Goal: Information Seeking & Learning: Check status

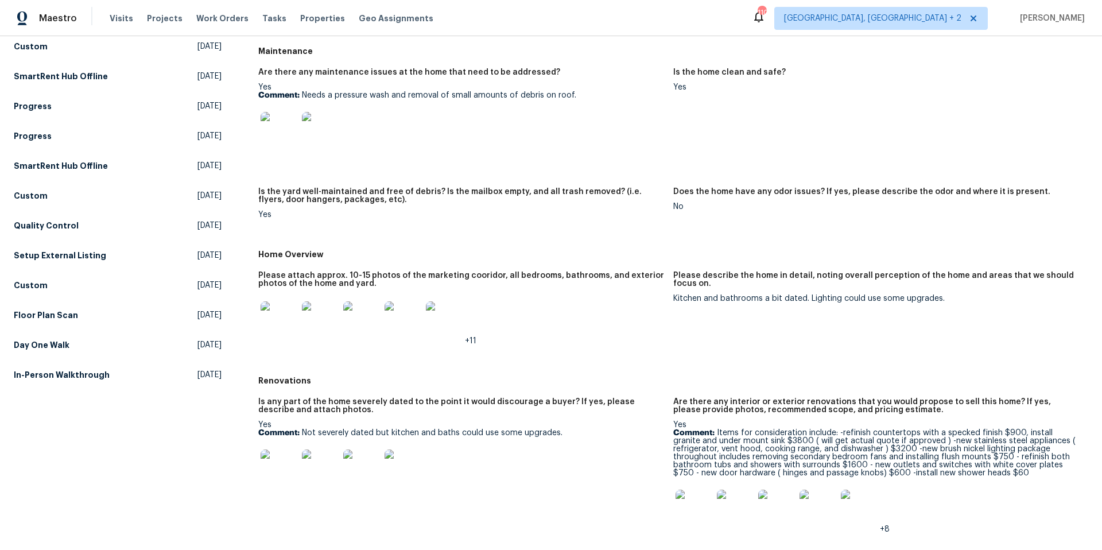
scroll to position [239, 0]
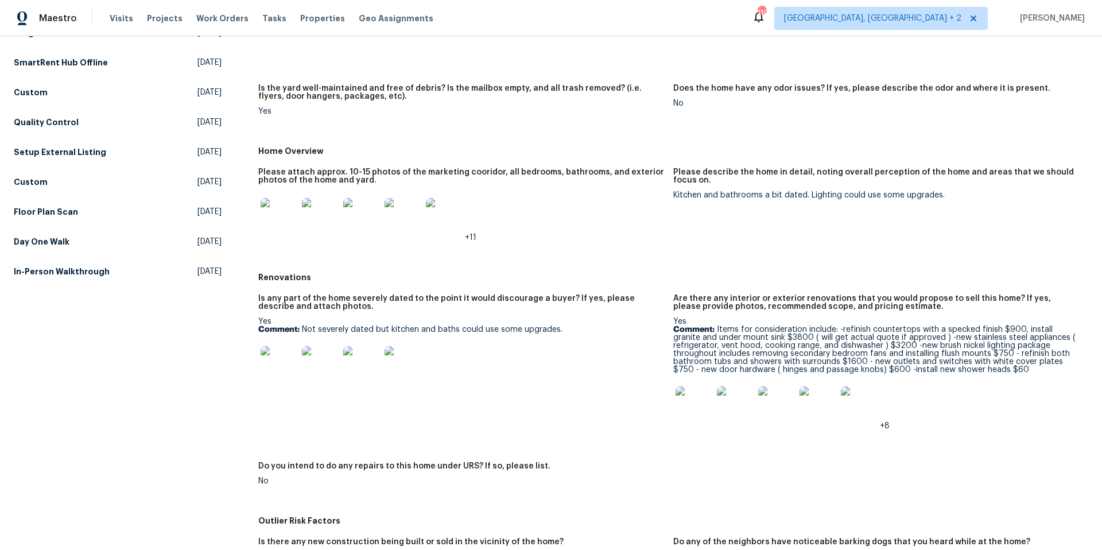
click at [271, 216] on img at bounding box center [279, 216] width 37 height 37
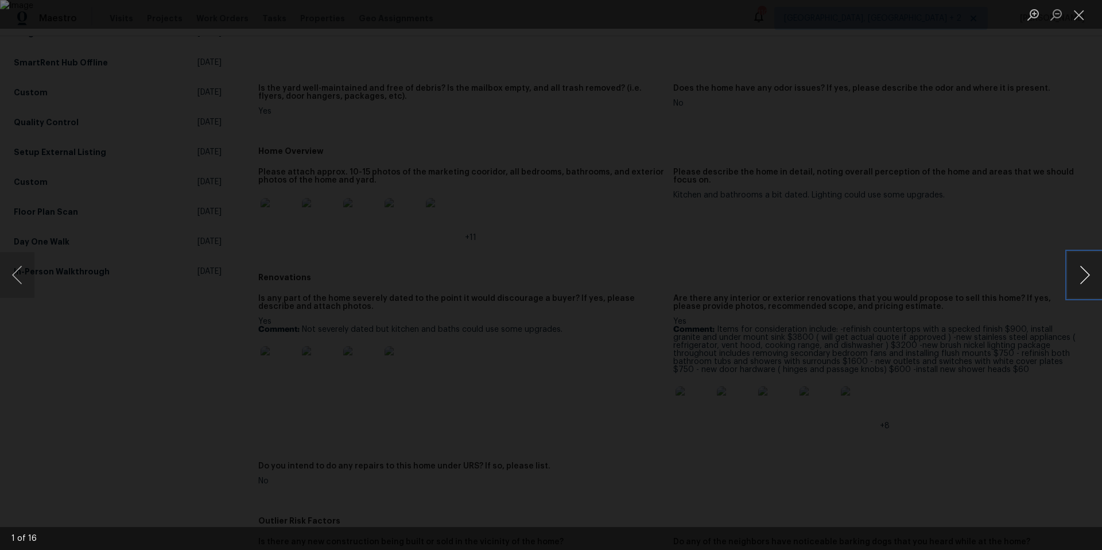
click at [1078, 277] on button "Next image" at bounding box center [1084, 275] width 34 height 46
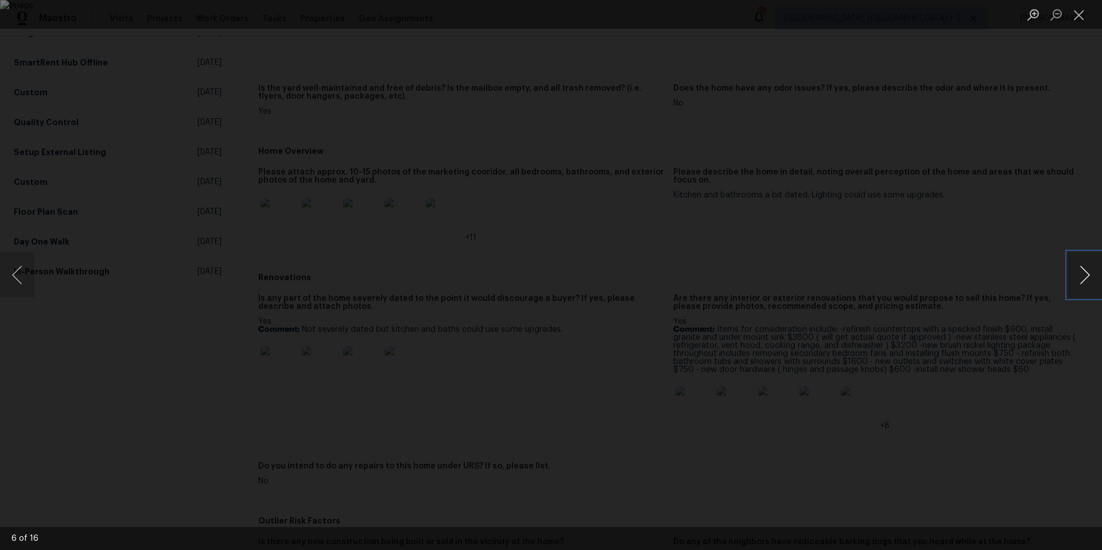
click at [1078, 277] on button "Next image" at bounding box center [1084, 275] width 34 height 46
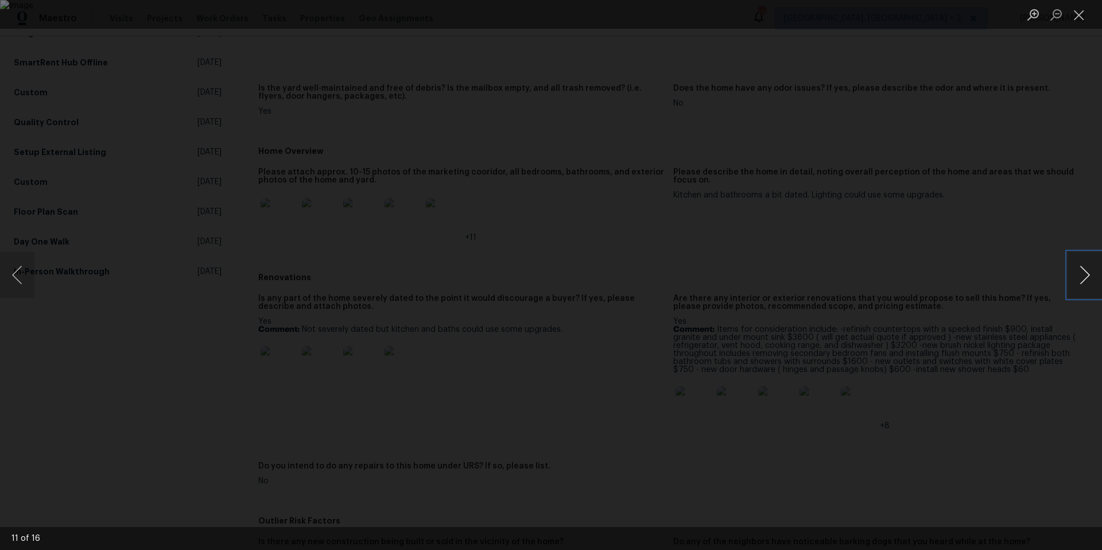
click at [1078, 277] on button "Next image" at bounding box center [1084, 275] width 34 height 46
click at [1081, 15] on button "Close lightbox" at bounding box center [1078, 15] width 23 height 20
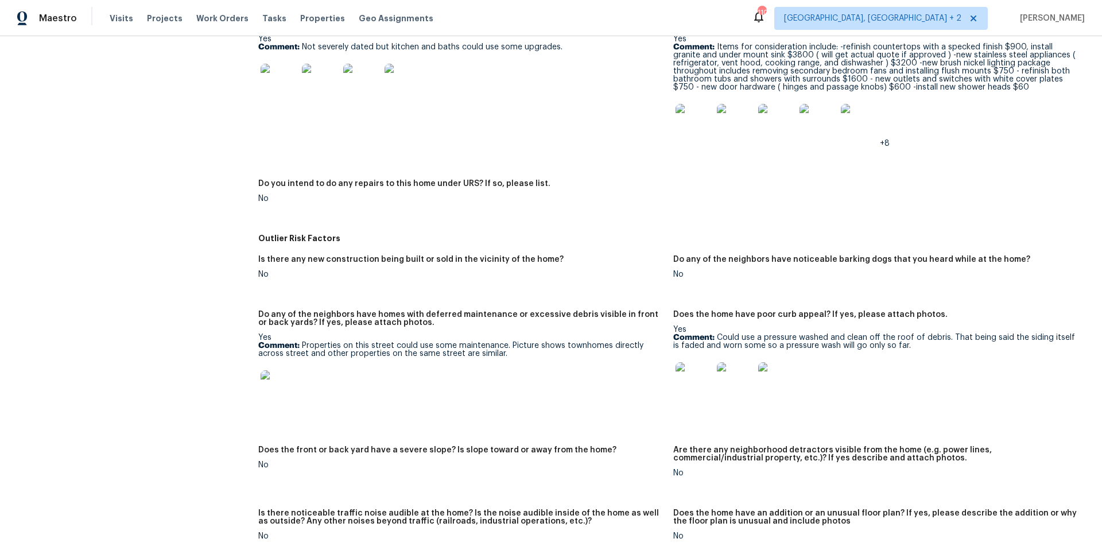
scroll to position [535, 0]
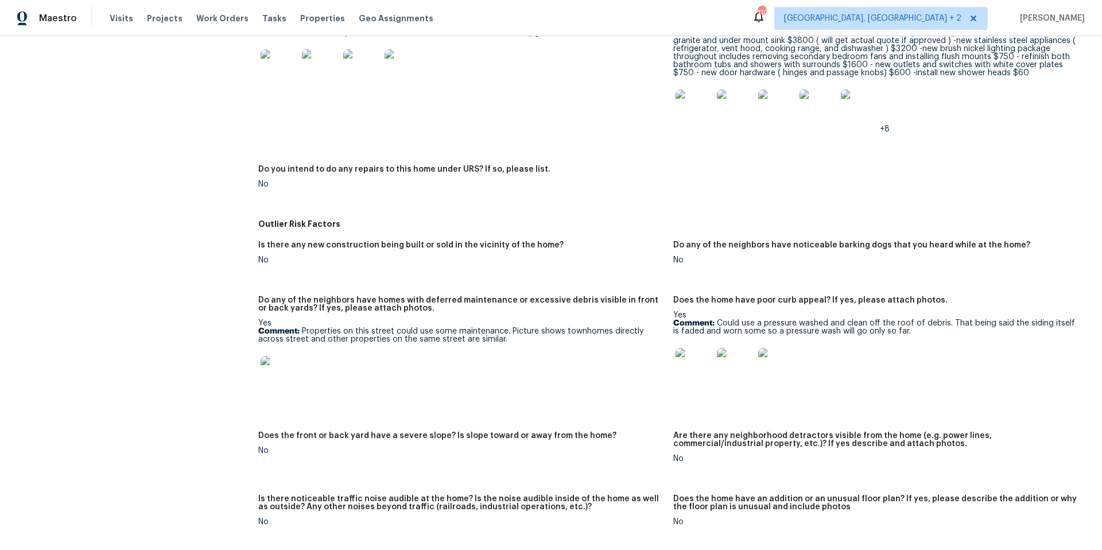
click at [687, 375] on img at bounding box center [693, 366] width 37 height 37
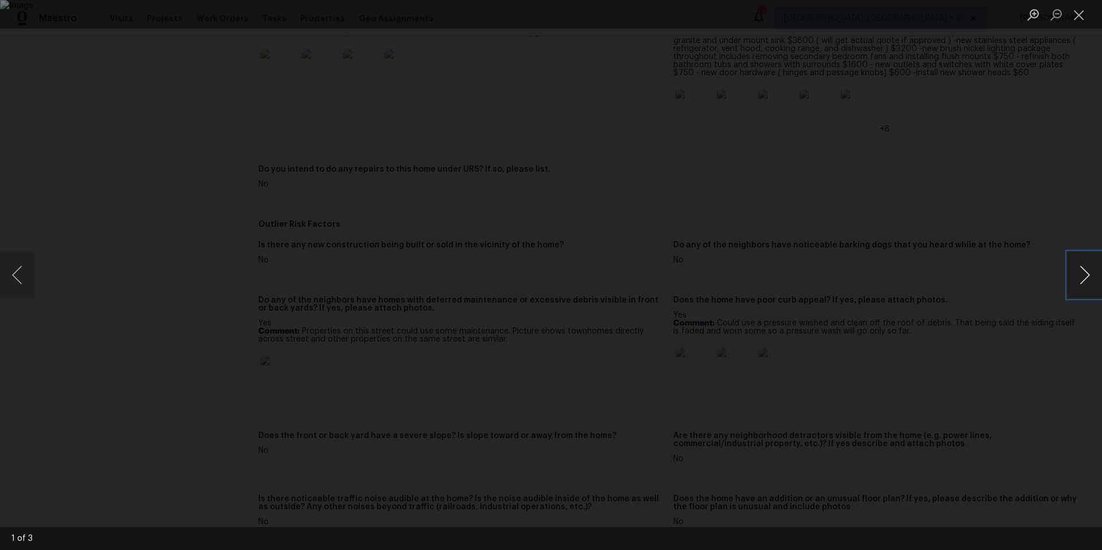
click at [1081, 270] on button "Next image" at bounding box center [1084, 275] width 34 height 46
click at [1072, 20] on button "Close lightbox" at bounding box center [1078, 15] width 23 height 20
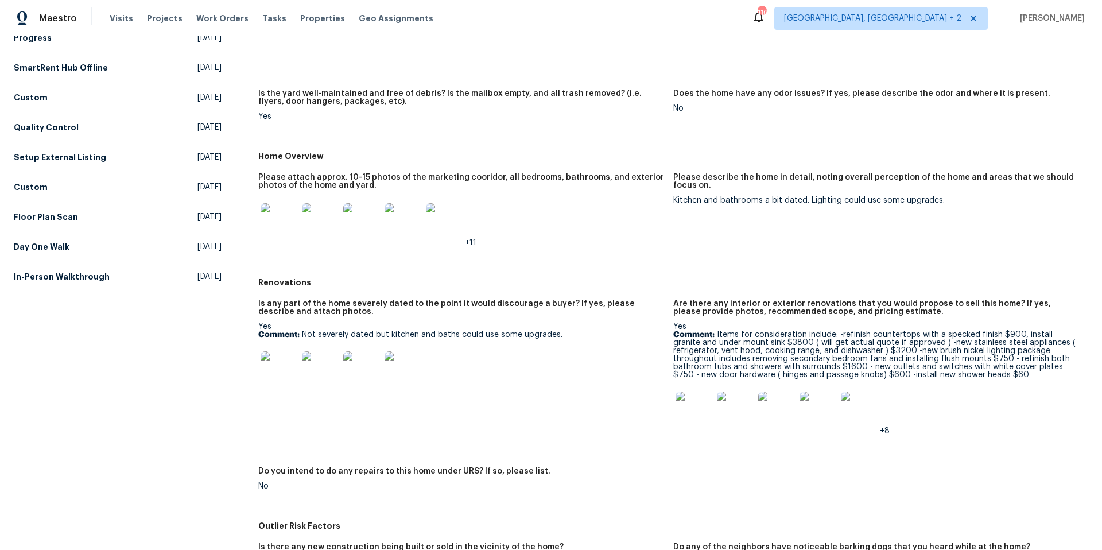
scroll to position [0, 0]
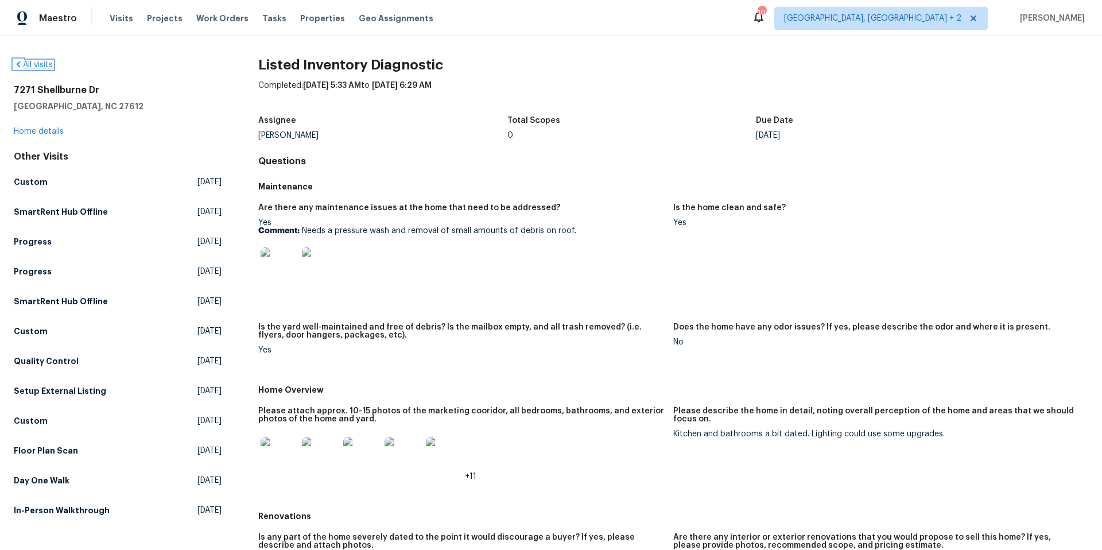
click at [32, 63] on link "All visits" at bounding box center [33, 65] width 39 height 8
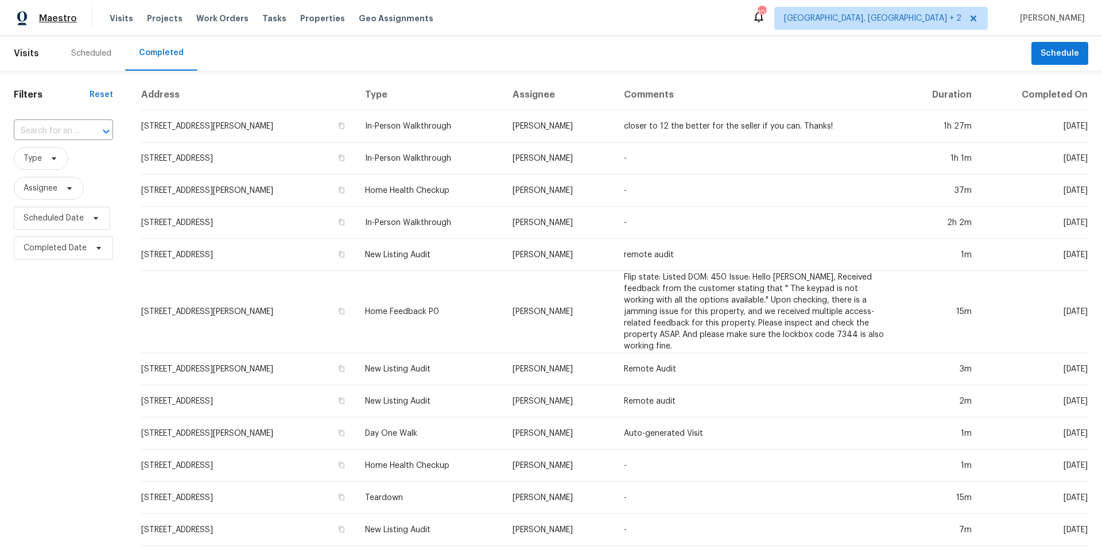
click at [68, 18] on span "Maestro" at bounding box center [58, 18] width 38 height 11
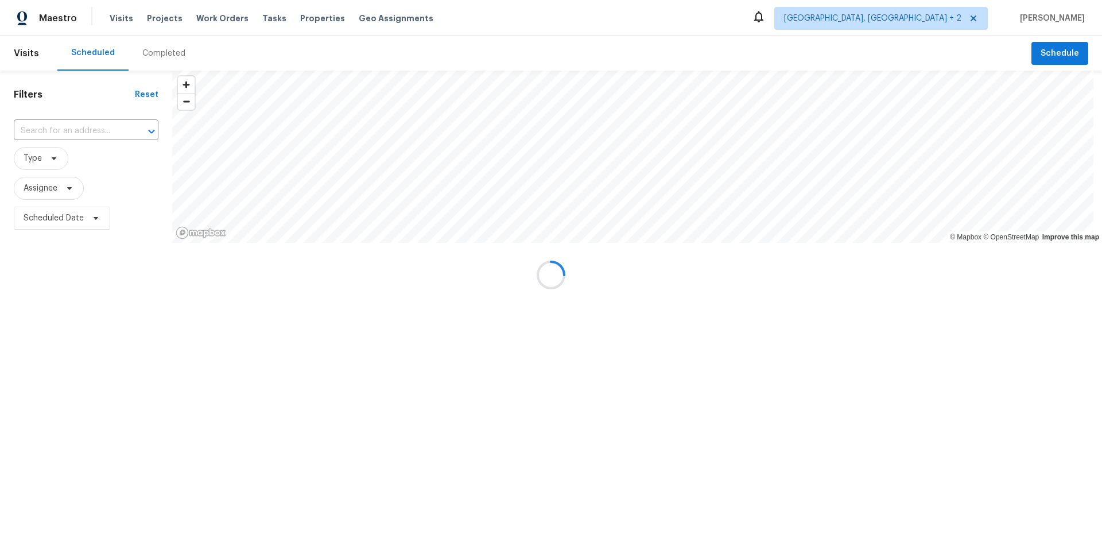
click at [895, 14] on div at bounding box center [551, 275] width 1102 height 550
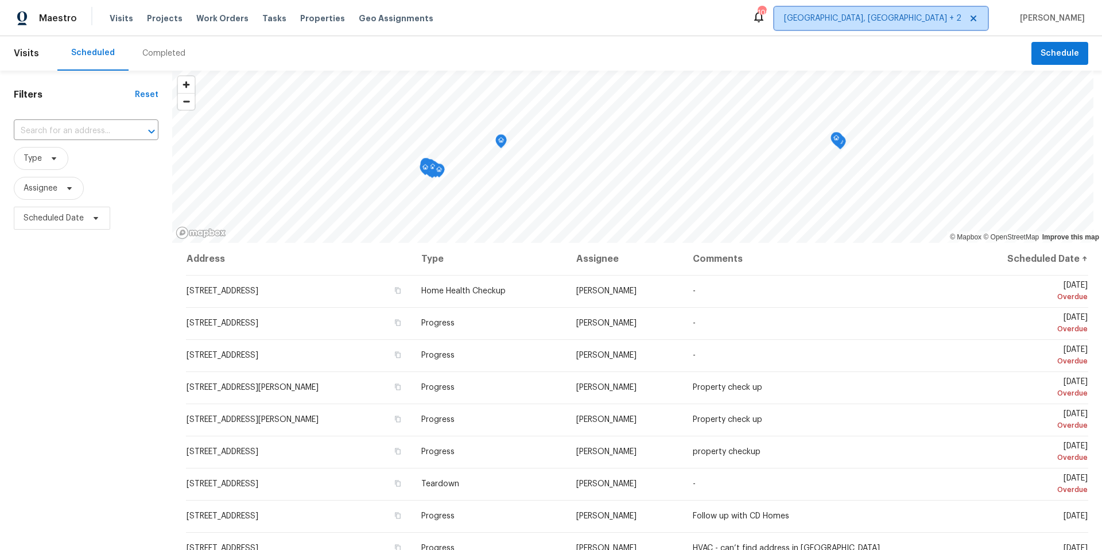
click at [932, 18] on span "Albuquerque, NM + 2" at bounding box center [872, 18] width 177 height 11
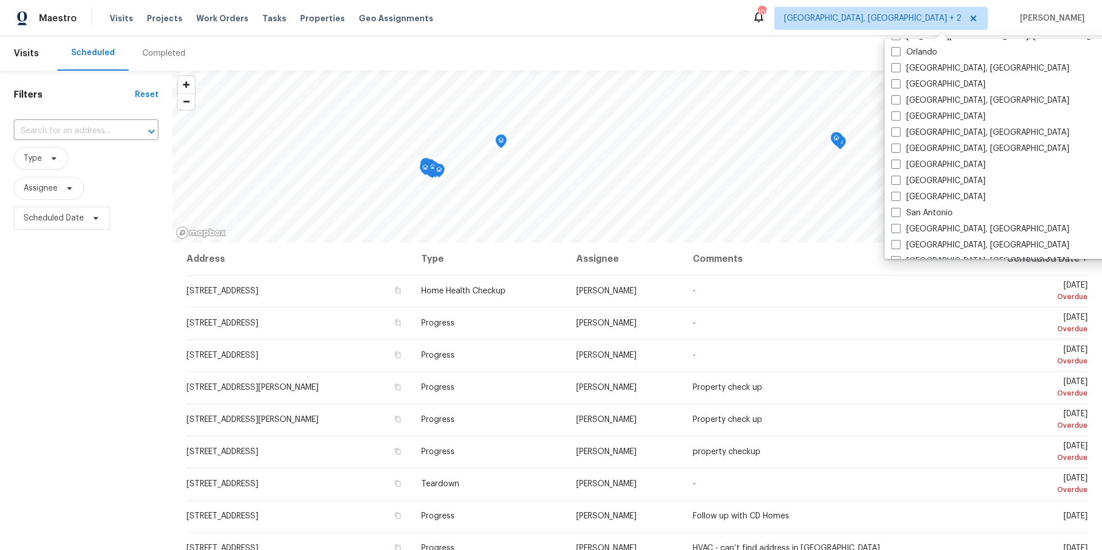
scroll to position [639, 0]
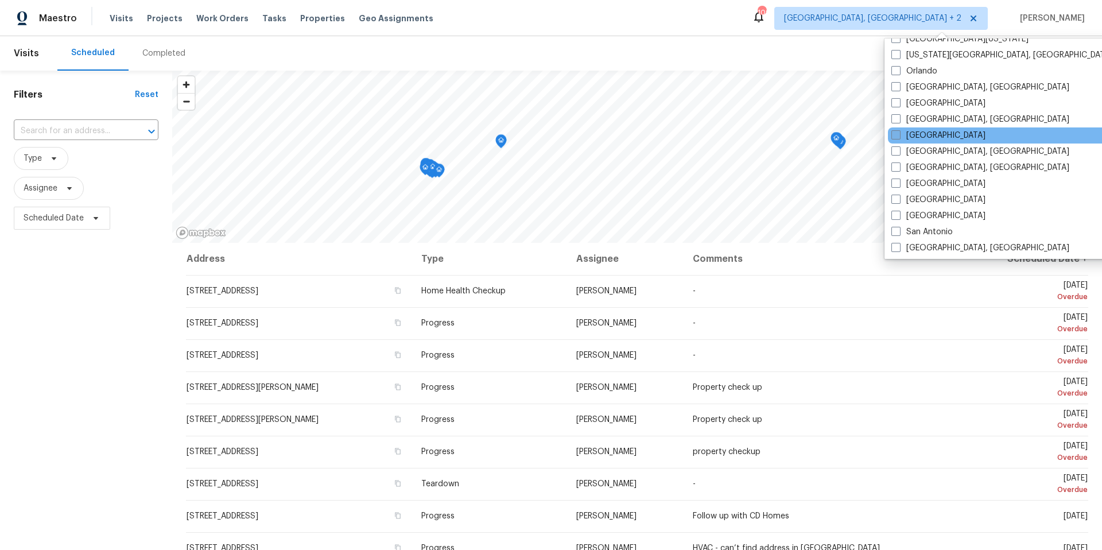
click at [922, 136] on label "Raleigh" at bounding box center [938, 135] width 94 height 11
click at [899, 136] on input "Raleigh" at bounding box center [894, 133] width 7 height 7
checkbox input "true"
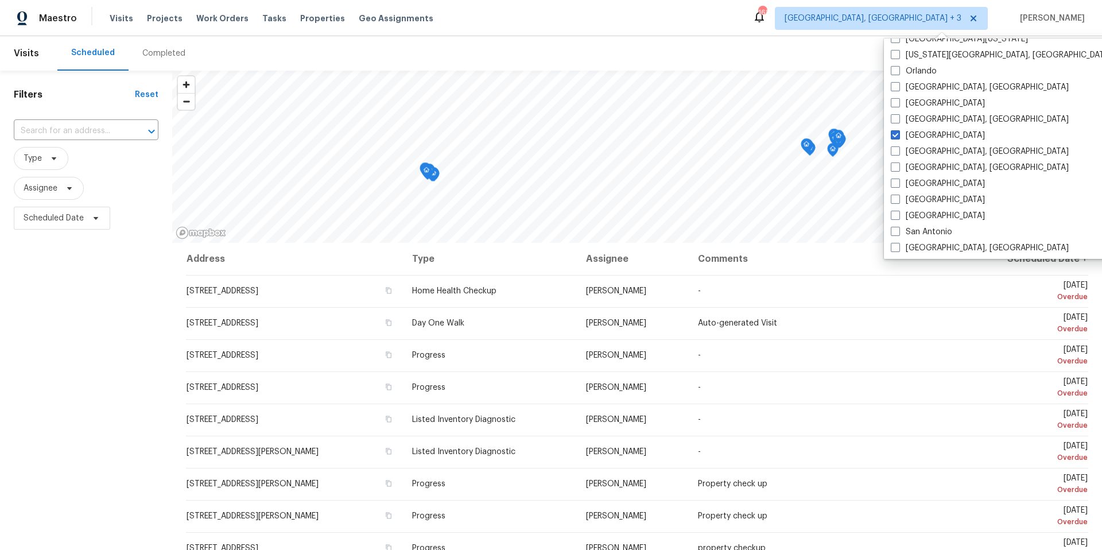
click at [638, 29] on div "Maestro Visits Projects Work Orders Tasks Properties Geo Assignments 168 Albuqu…" at bounding box center [551, 18] width 1102 height 36
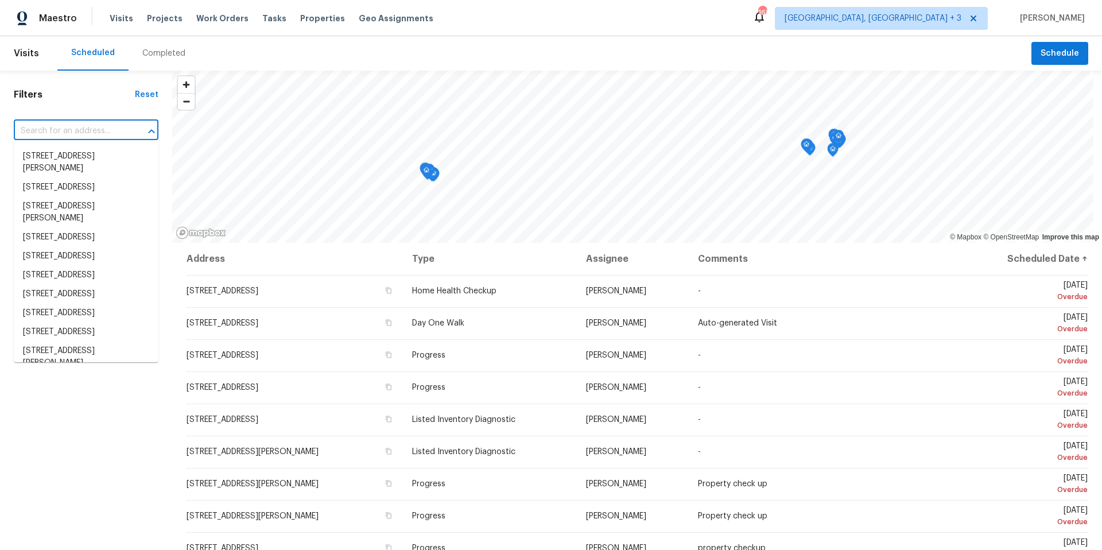
click at [94, 128] on input "text" at bounding box center [70, 131] width 112 height 18
paste input "[STREET_ADDRESS]"
type input "[STREET_ADDRESS]"
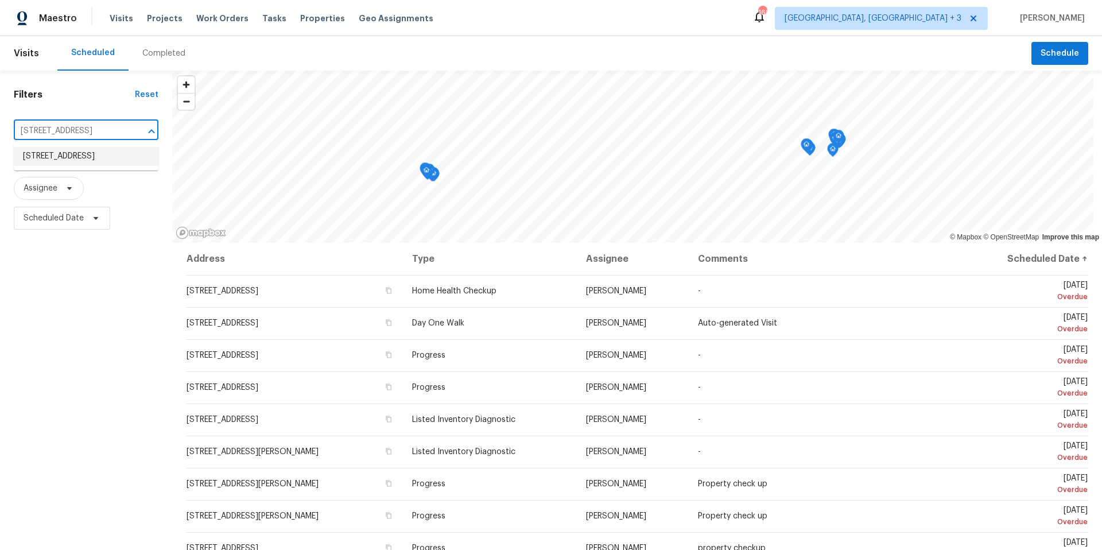
click at [96, 154] on li "[STREET_ADDRESS]" at bounding box center [86, 156] width 145 height 19
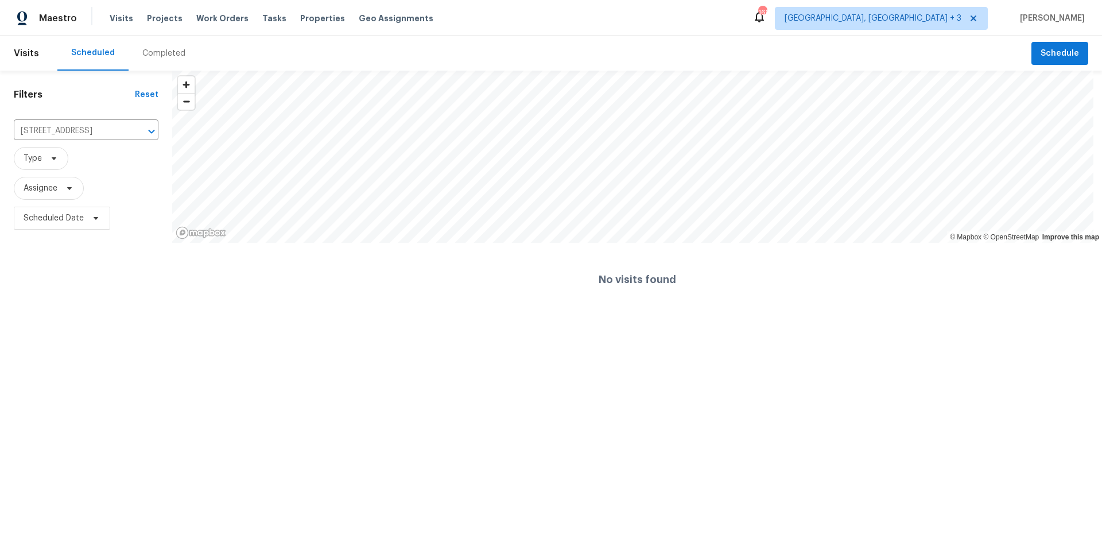
click at [182, 59] on div "Completed" at bounding box center [164, 53] width 71 height 34
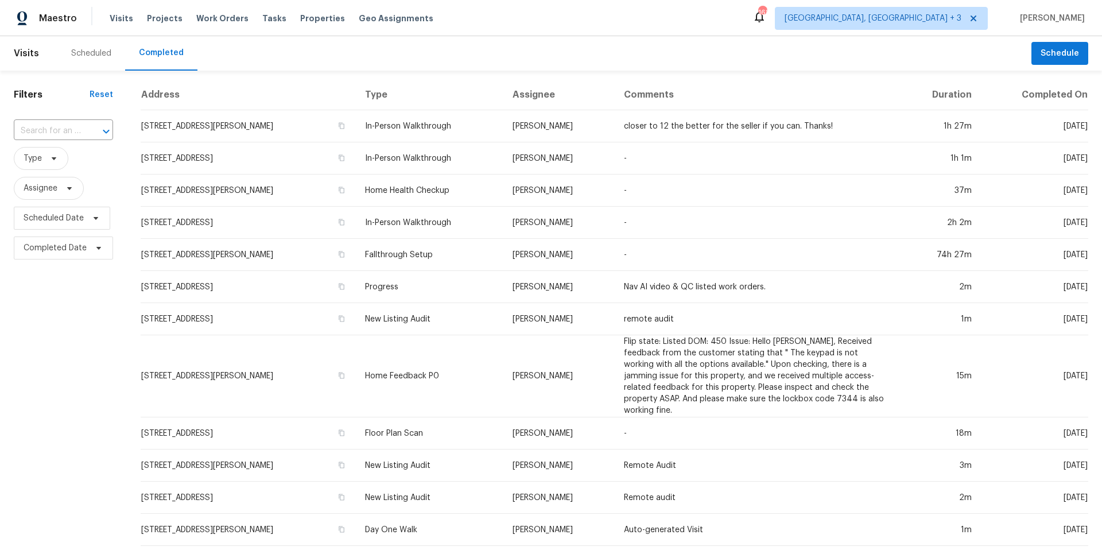
click at [60, 120] on div "​" at bounding box center [63, 131] width 99 height 25
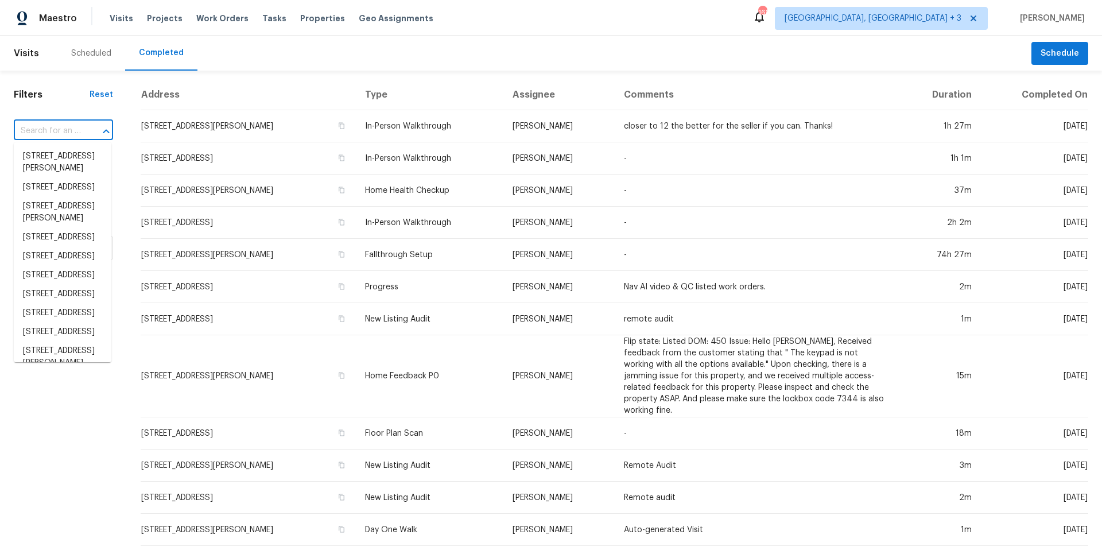
click at [62, 131] on input "text" at bounding box center [47, 131] width 67 height 18
paste input "[STREET_ADDRESS]"
type input "[STREET_ADDRESS]"
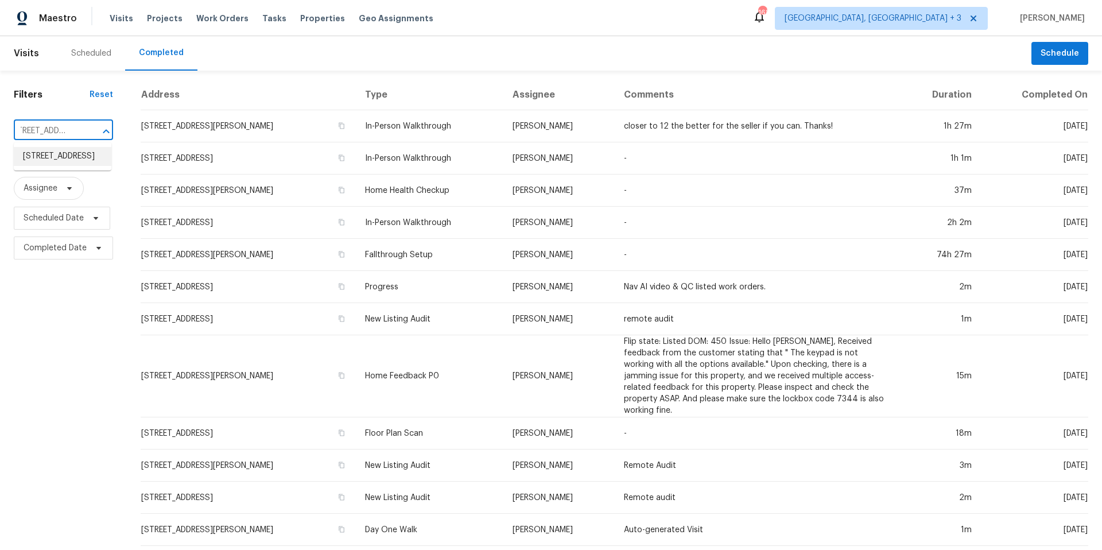
click at [63, 163] on li "[STREET_ADDRESS]" at bounding box center [63, 156] width 98 height 19
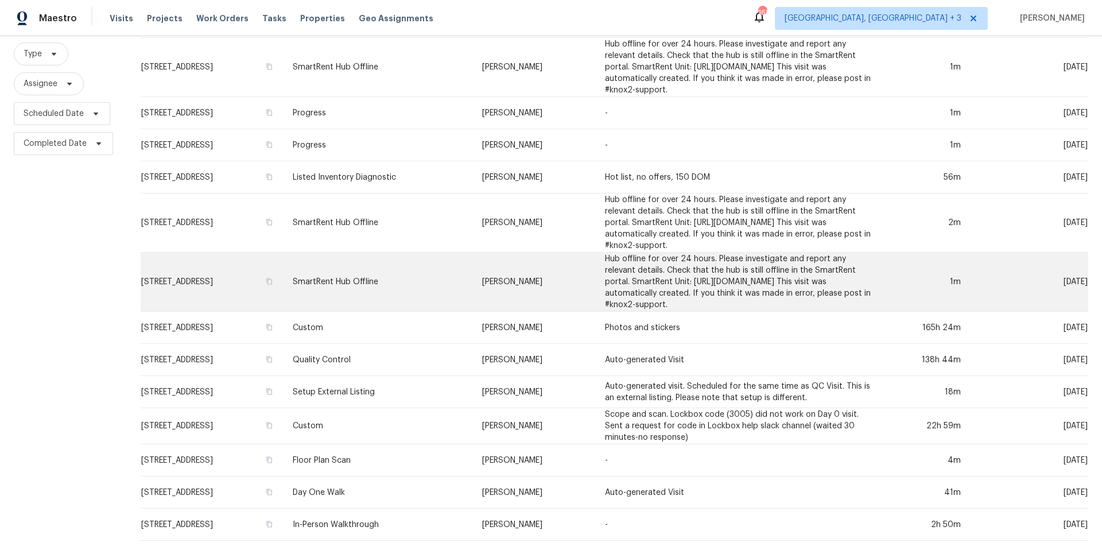
scroll to position [145, 0]
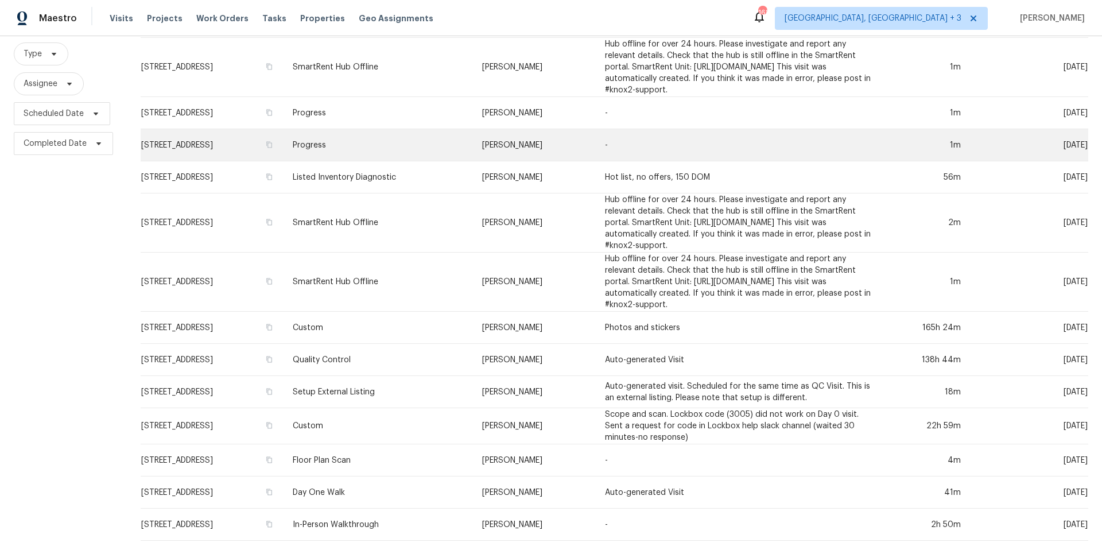
click at [403, 129] on td "Progress" at bounding box center [377, 145] width 189 height 32
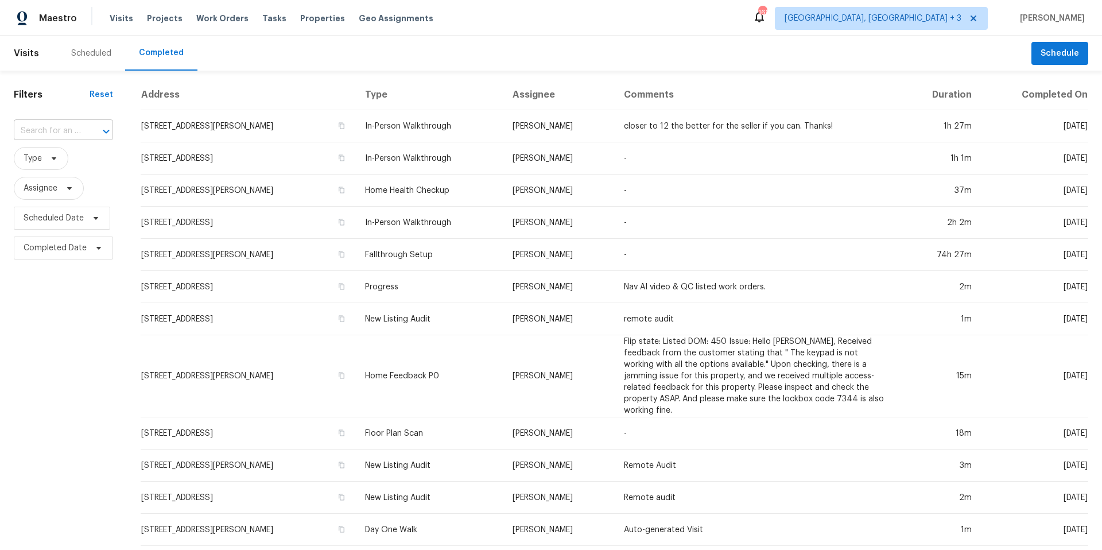
click at [62, 130] on input "text" at bounding box center [47, 131] width 67 height 18
click at [61, 127] on input "text" at bounding box center [47, 131] width 67 height 18
paste input "[STREET_ADDRESS]"
type input "[STREET_ADDRESS]"
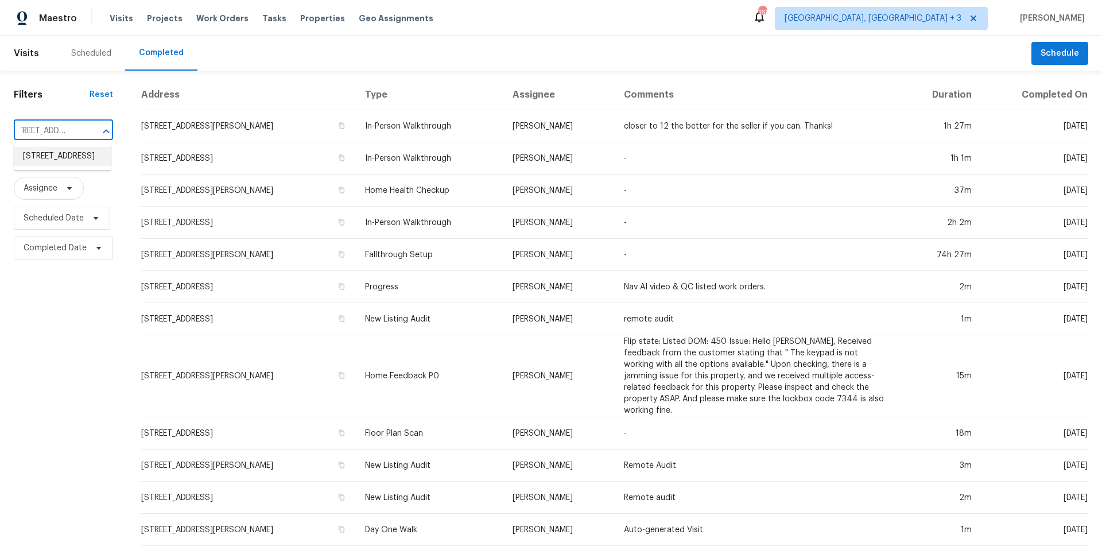
click at [59, 154] on li "[STREET_ADDRESS]" at bounding box center [63, 156] width 98 height 19
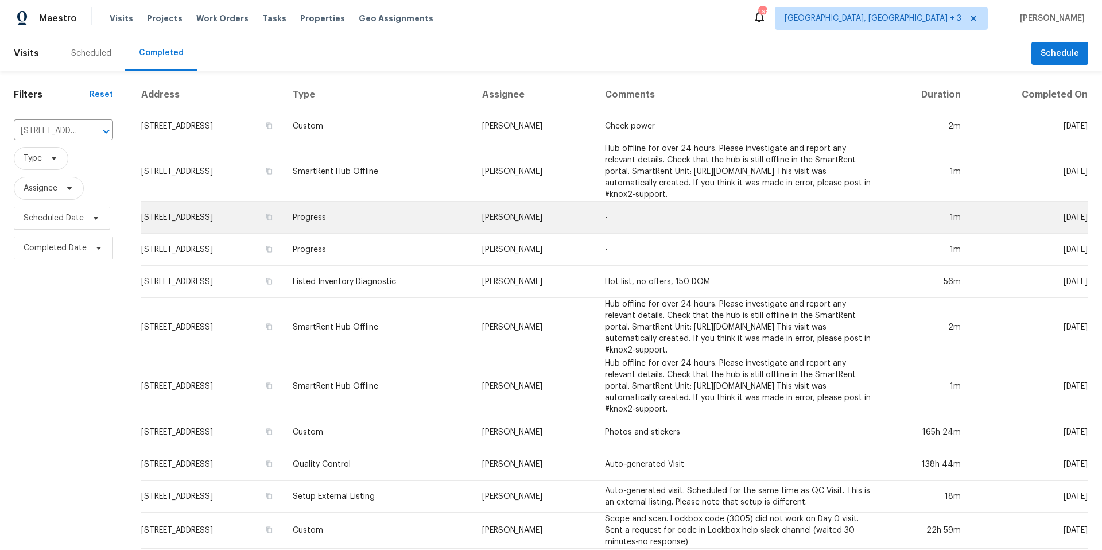
click at [378, 234] on td "Progress" at bounding box center [377, 217] width 189 height 32
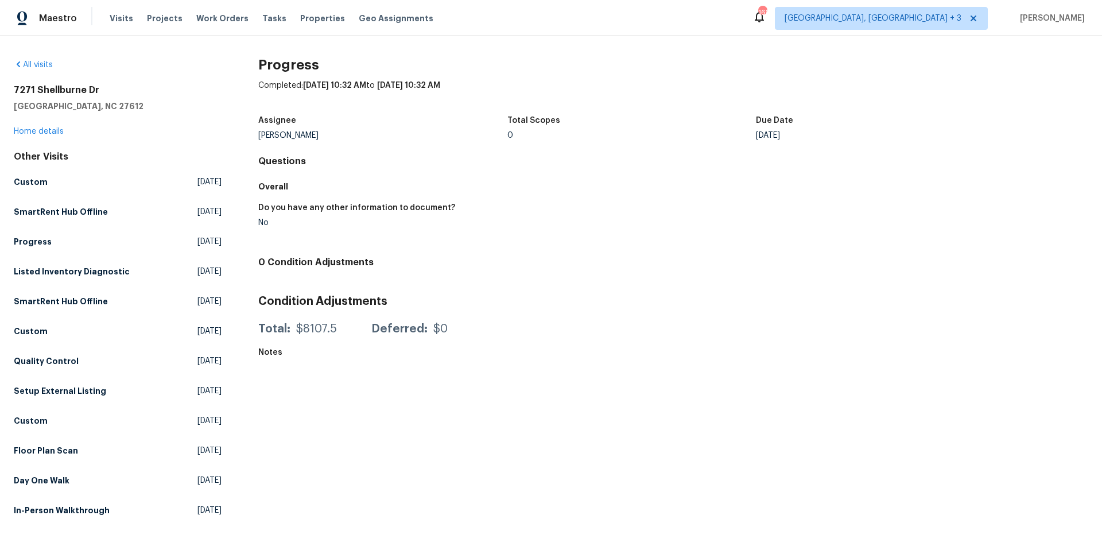
click at [108, 105] on h5 "[GEOGRAPHIC_DATA], NC 27612" at bounding box center [118, 105] width 208 height 11
click at [65, 90] on h2 "7271 Shellburne Dr" at bounding box center [118, 89] width 208 height 11
drag, startPoint x: 83, startPoint y: 105, endPoint x: 12, endPoint y: 86, distance: 73.1
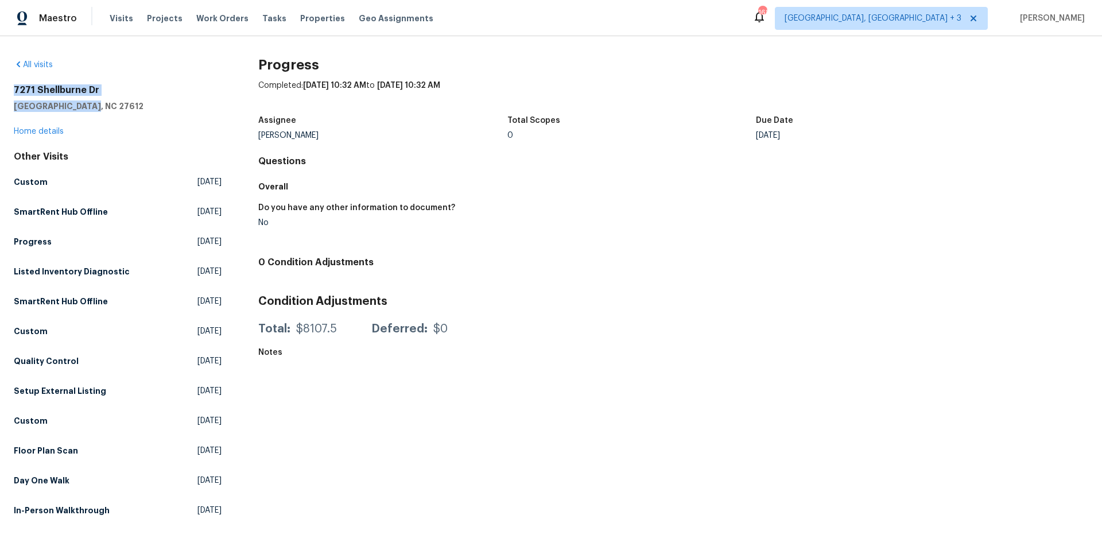
click at [12, 86] on div "All visits [STREET_ADDRESS][PERSON_NAME] Home details Other Visits Custom [DATE…" at bounding box center [551, 282] width 1102 height 493
copy div "[STREET_ADDRESS][PERSON_NAME]"
click at [24, 61] on link "All visits" at bounding box center [33, 65] width 39 height 8
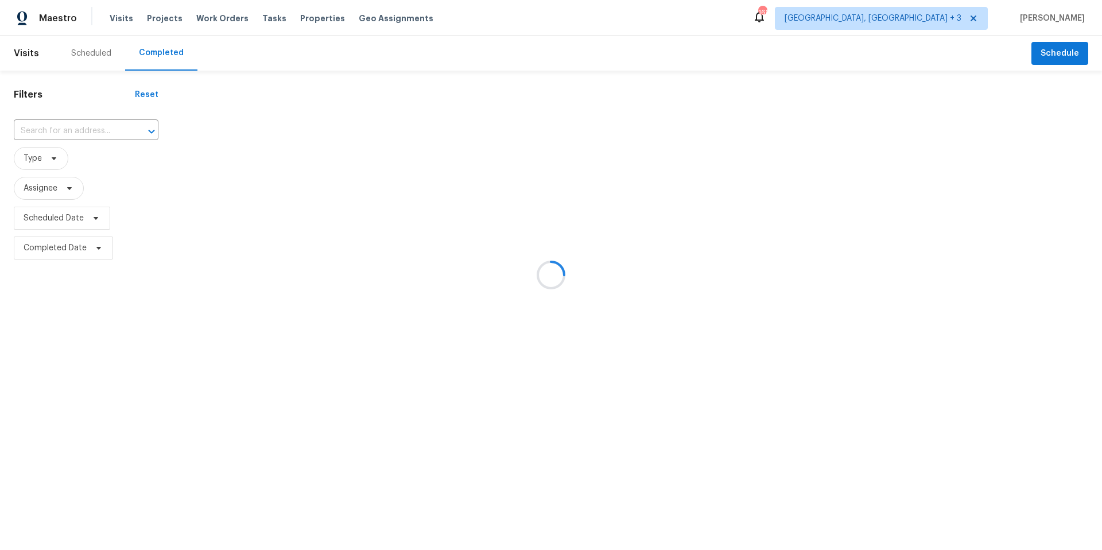
click at [100, 135] on div at bounding box center [551, 275] width 1102 height 550
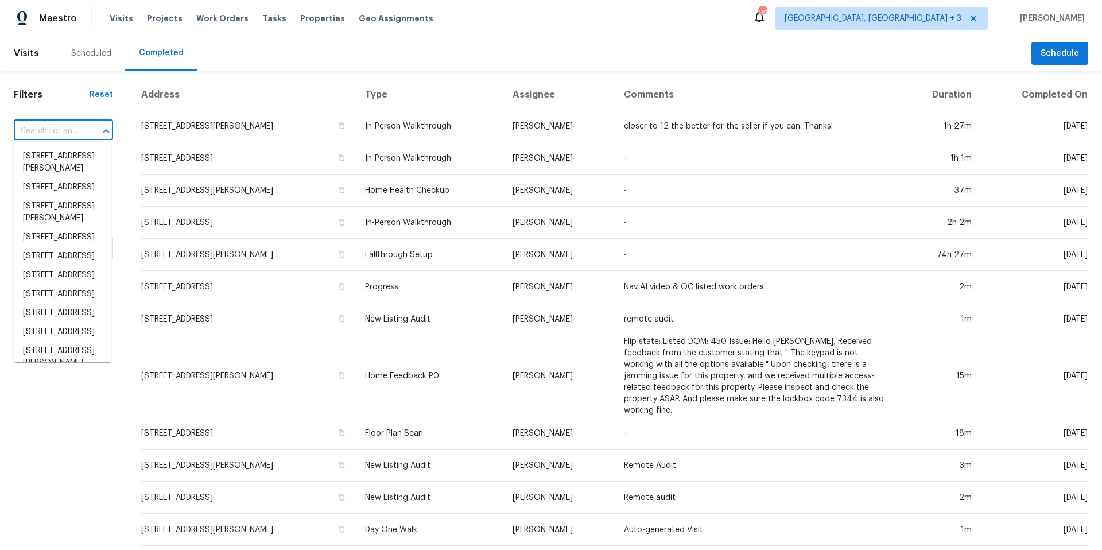
click at [68, 132] on input "text" at bounding box center [47, 131] width 67 height 18
paste input "[STREET_ADDRESS][PERSON_NAME]"
type input "[STREET_ADDRESS][PERSON_NAME]"
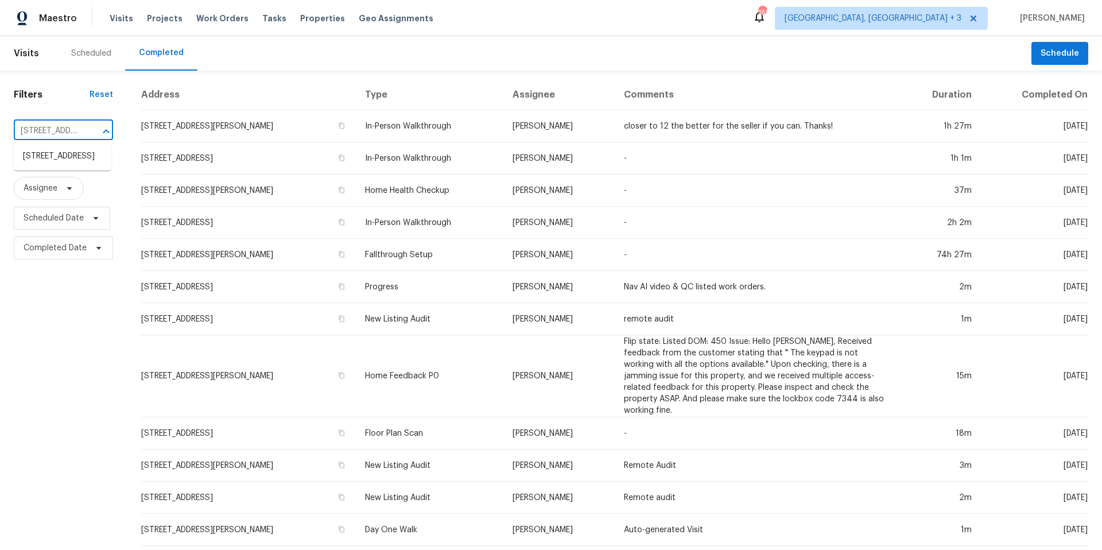
scroll to position [0, 80]
click at [57, 162] on li "[STREET_ADDRESS]" at bounding box center [63, 156] width 98 height 19
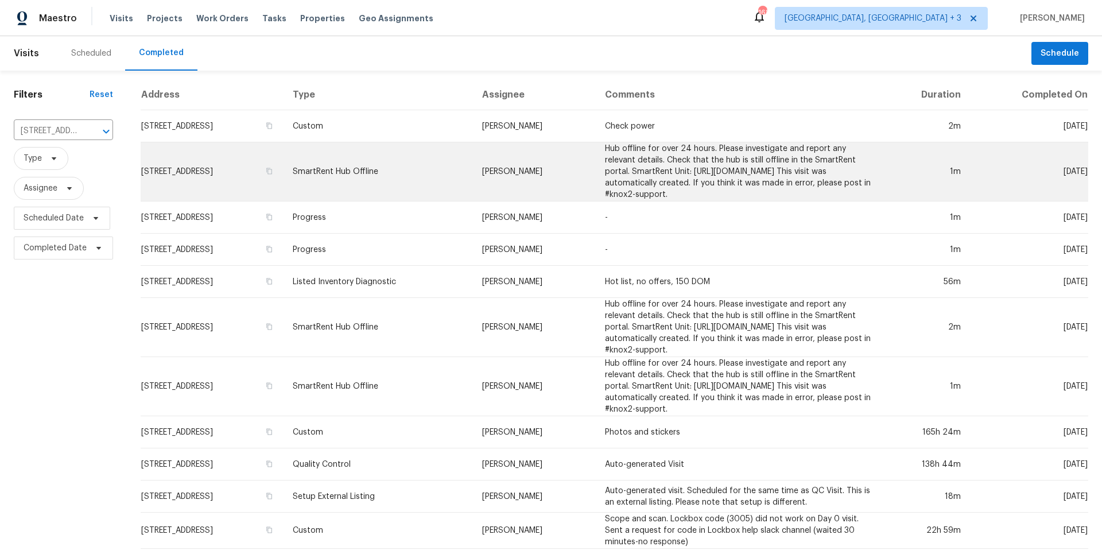
click at [392, 187] on td "SmartRent Hub Offline" at bounding box center [377, 171] width 189 height 59
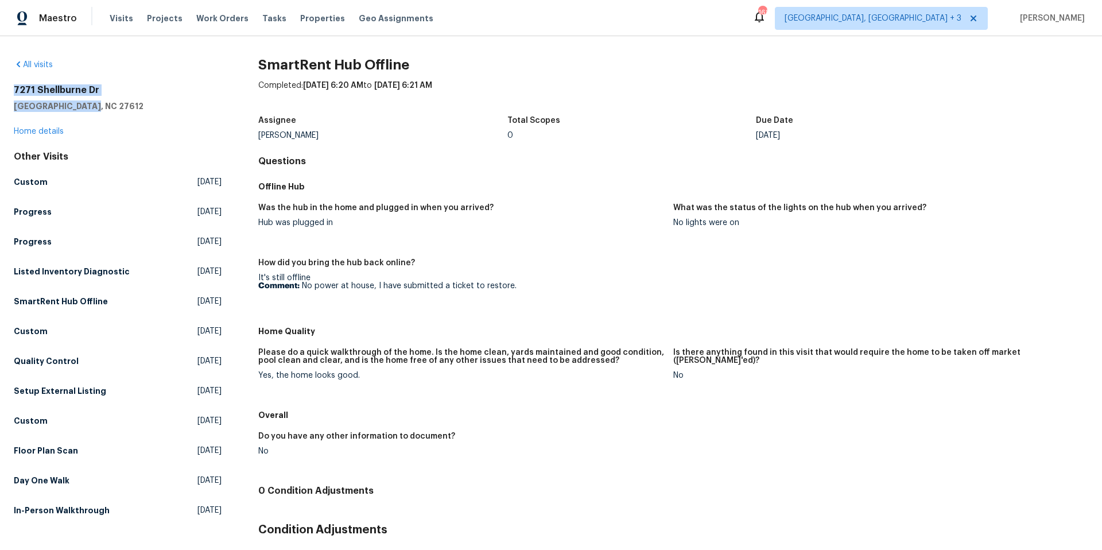
drag, startPoint x: 93, startPoint y: 104, endPoint x: 11, endPoint y: 88, distance: 83.5
click at [11, 88] on div "All visits [STREET_ADDRESS] Home details Other Visits Custom [DATE] Progress [D…" at bounding box center [551, 293] width 1102 height 514
copy div "[STREET_ADDRESS][PERSON_NAME]"
click at [32, 62] on link "All visits" at bounding box center [33, 65] width 39 height 8
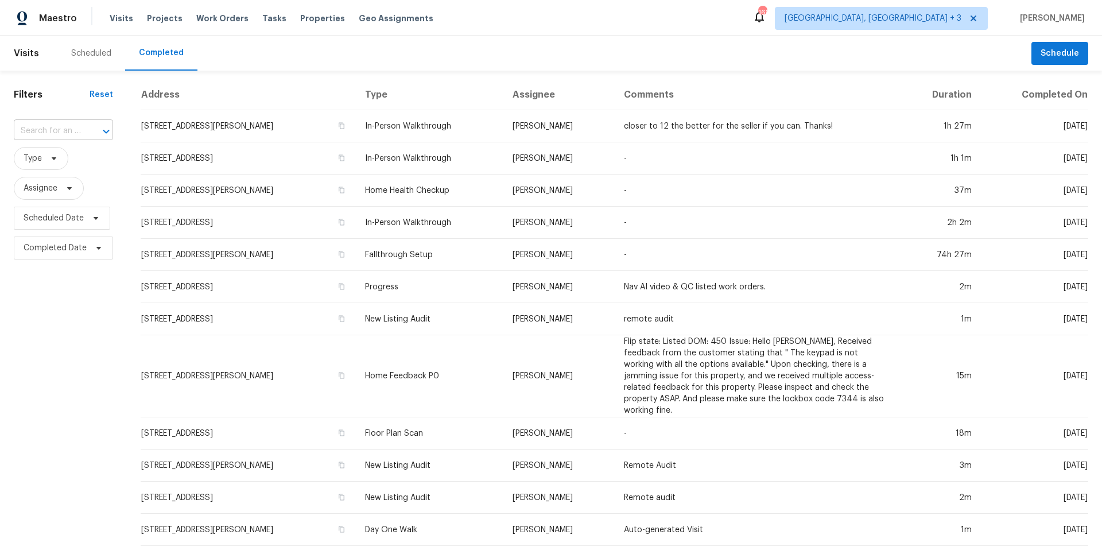
click at [67, 131] on input "text" at bounding box center [47, 131] width 67 height 18
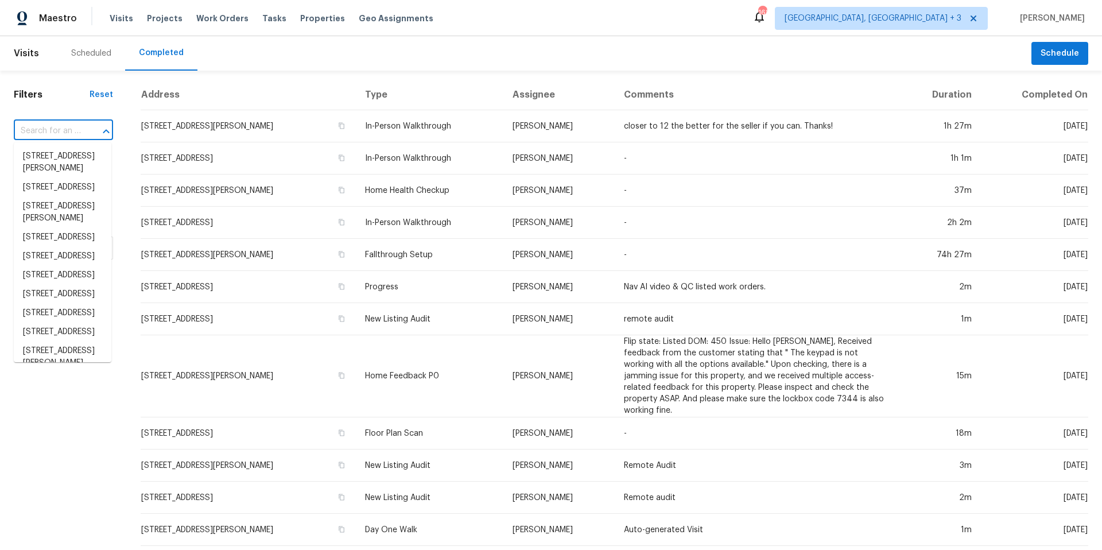
paste input "[STREET_ADDRESS][PERSON_NAME]"
type input "[STREET_ADDRESS][PERSON_NAME]"
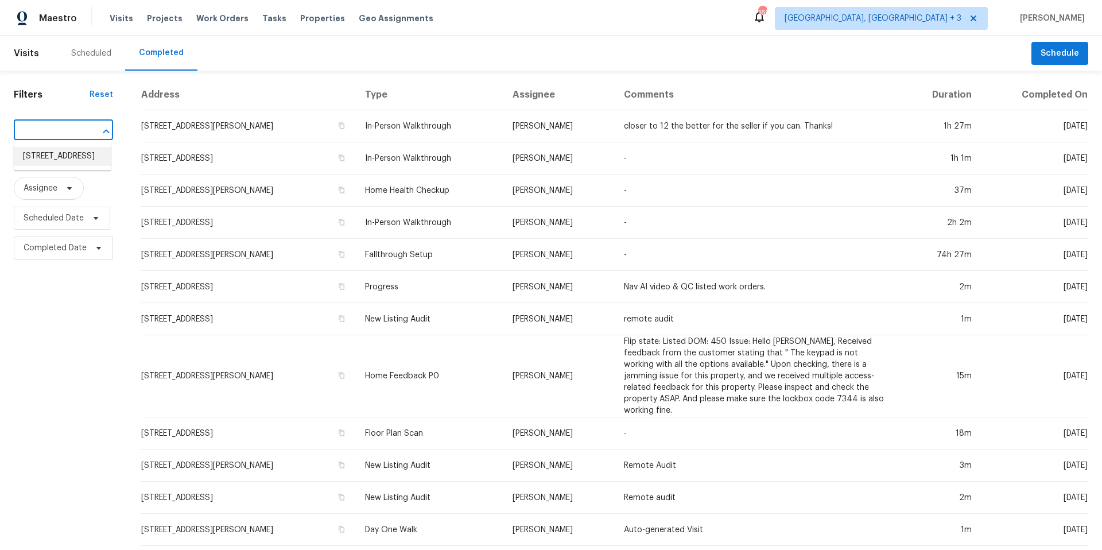
click at [68, 158] on li "[STREET_ADDRESS]" at bounding box center [63, 156] width 98 height 19
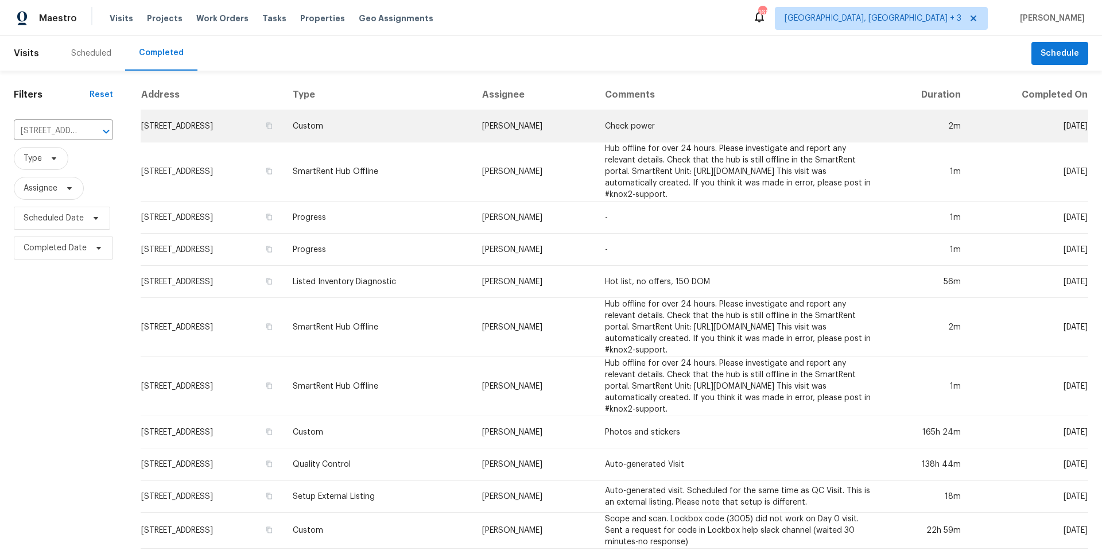
click at [473, 125] on td "Custom" at bounding box center [377, 126] width 189 height 32
